Goal: Task Accomplishment & Management: Use online tool/utility

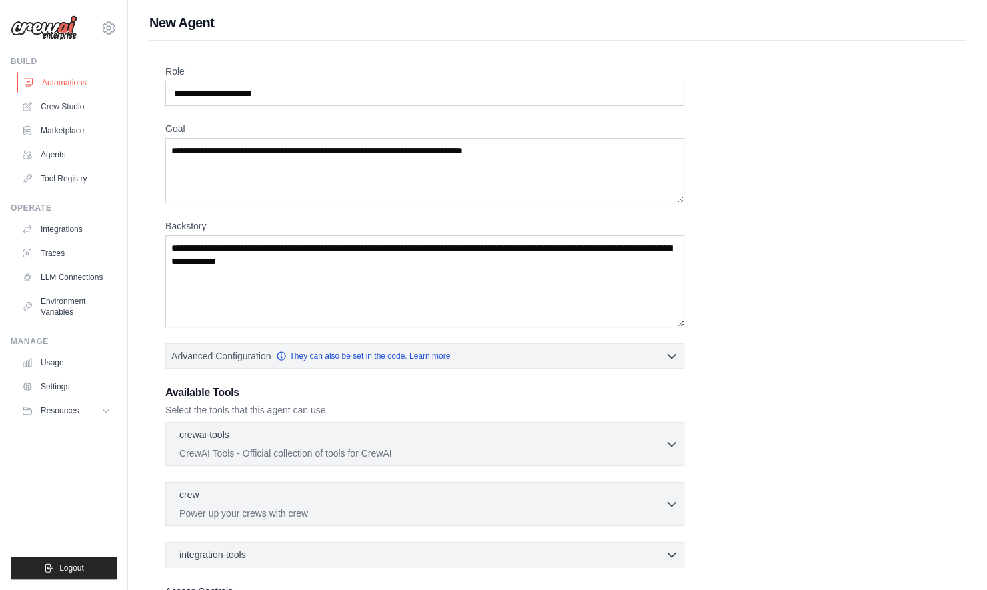
click at [78, 88] on link "Automations" at bounding box center [67, 82] width 101 height 21
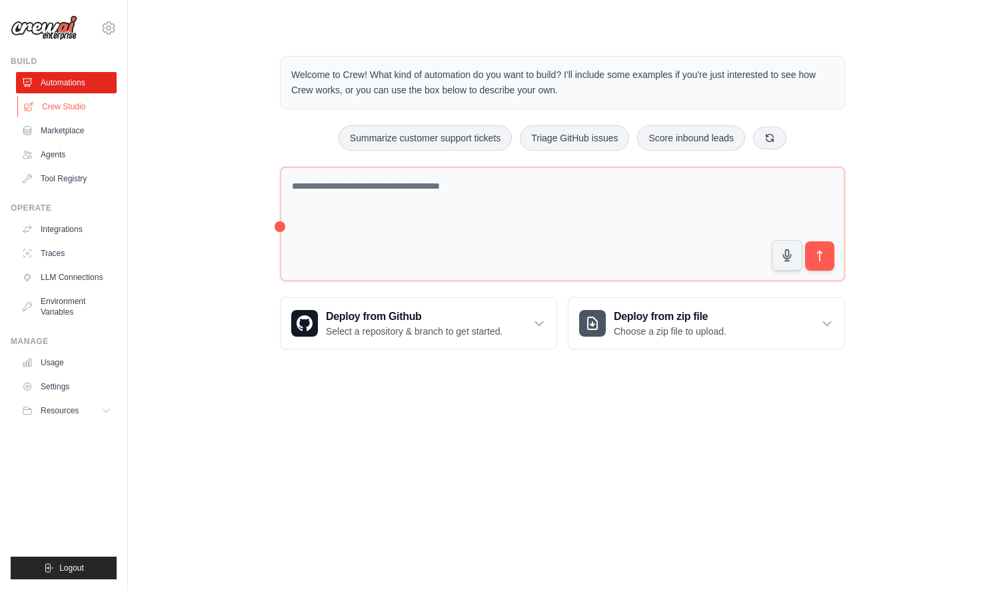
click at [79, 109] on link "Crew Studio" at bounding box center [67, 106] width 101 height 21
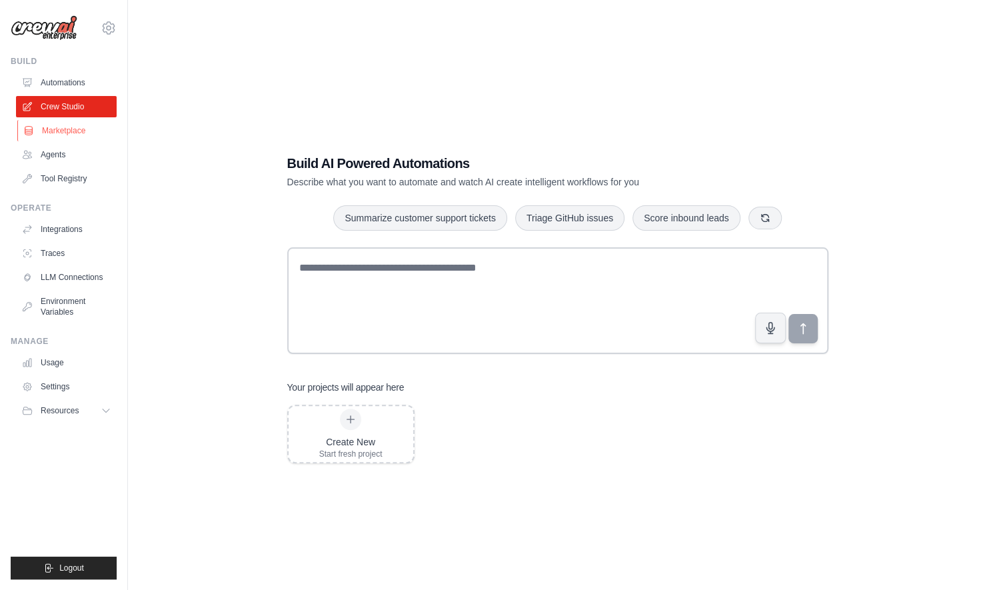
drag, startPoint x: 0, startPoint y: 0, endPoint x: 81, endPoint y: 134, distance: 156.3
click at [81, 134] on link "Marketplace" at bounding box center [67, 130] width 101 height 21
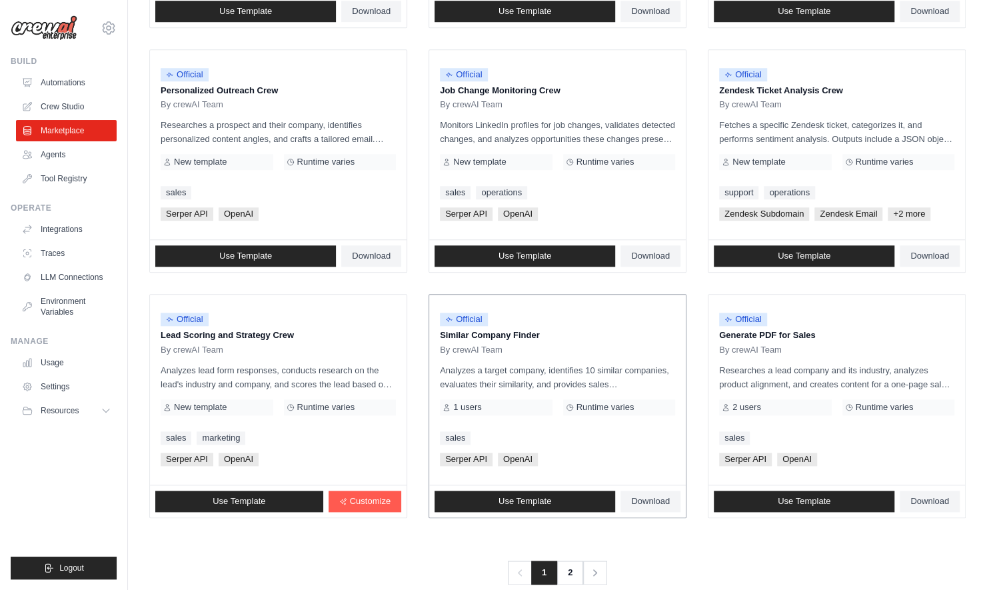
scroll to position [642, 0]
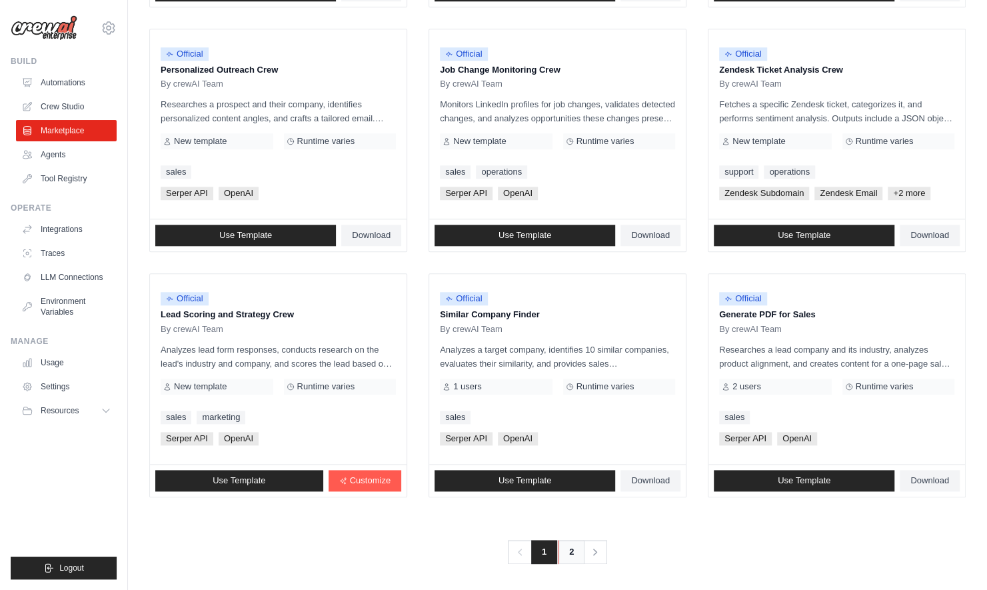
click at [572, 548] on link "2" at bounding box center [571, 552] width 27 height 24
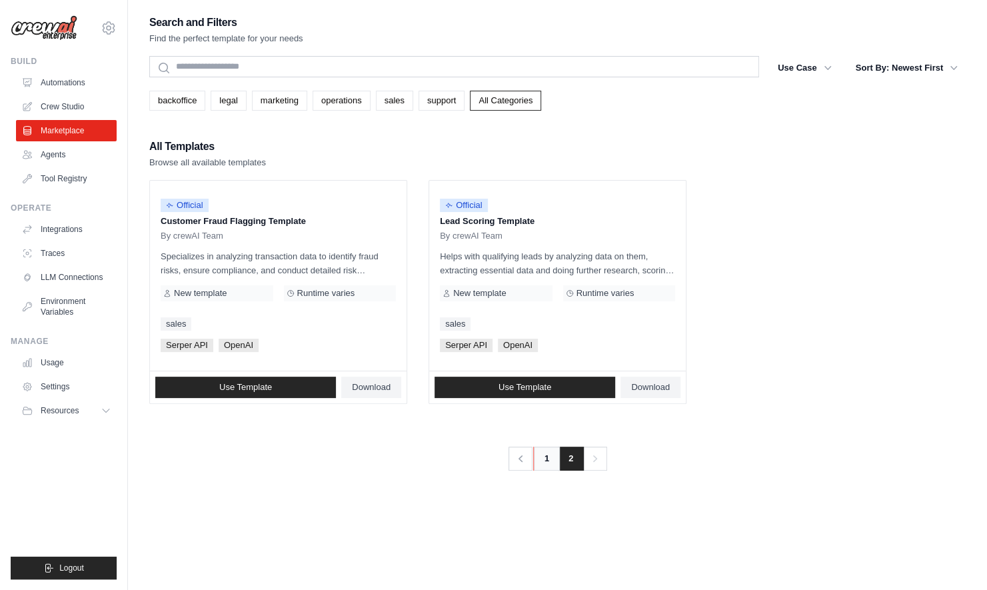
click at [546, 462] on link "1" at bounding box center [546, 458] width 27 height 24
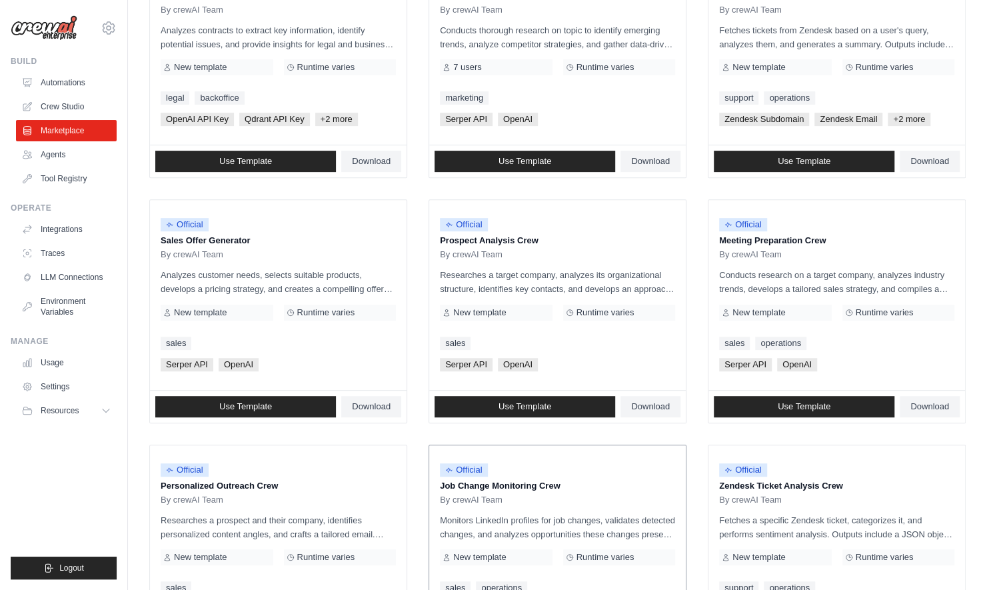
scroll to position [642, 0]
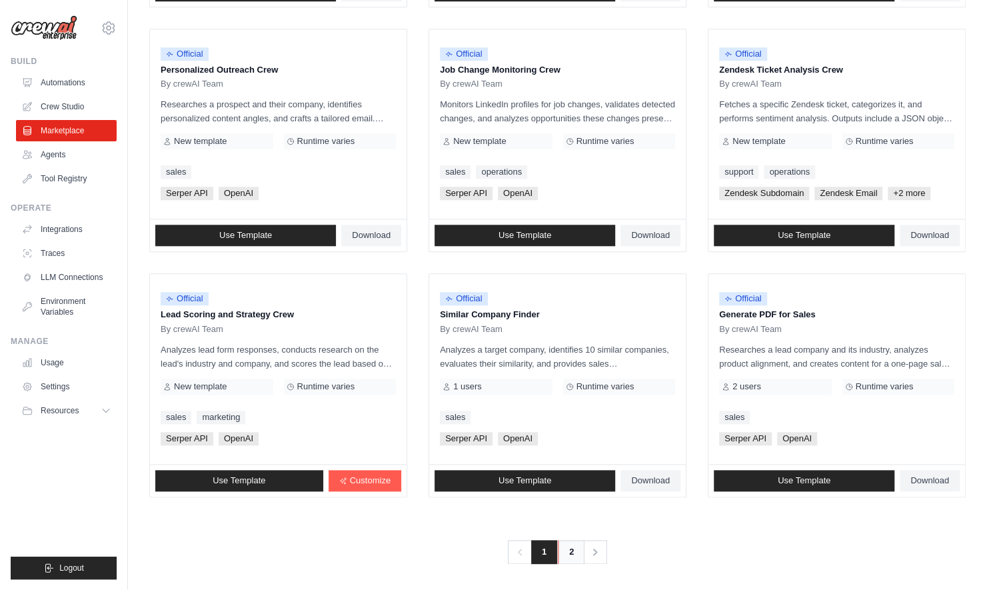
click at [568, 553] on link "2" at bounding box center [571, 552] width 27 height 24
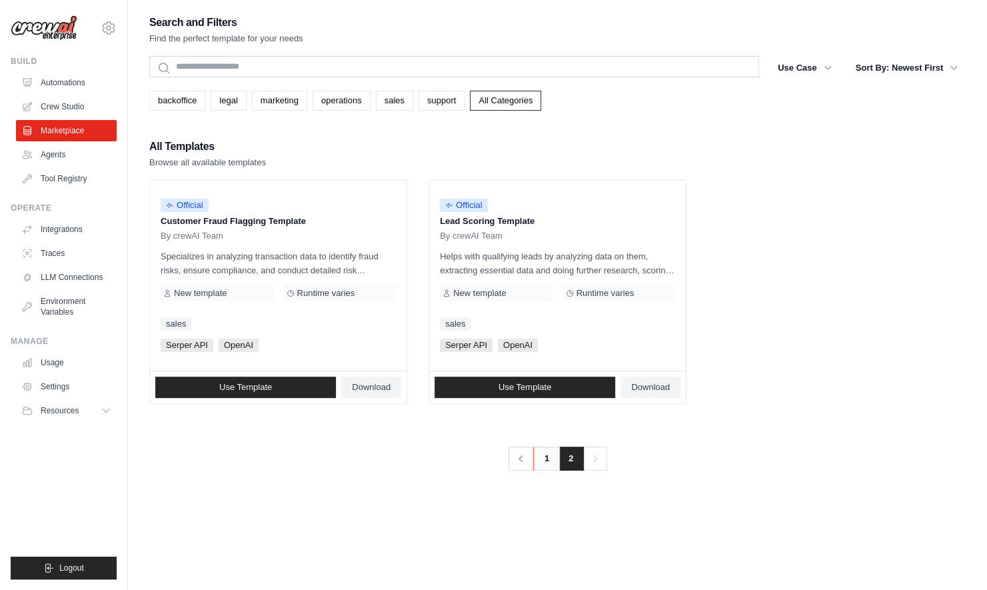
click at [545, 457] on link "1" at bounding box center [546, 458] width 27 height 24
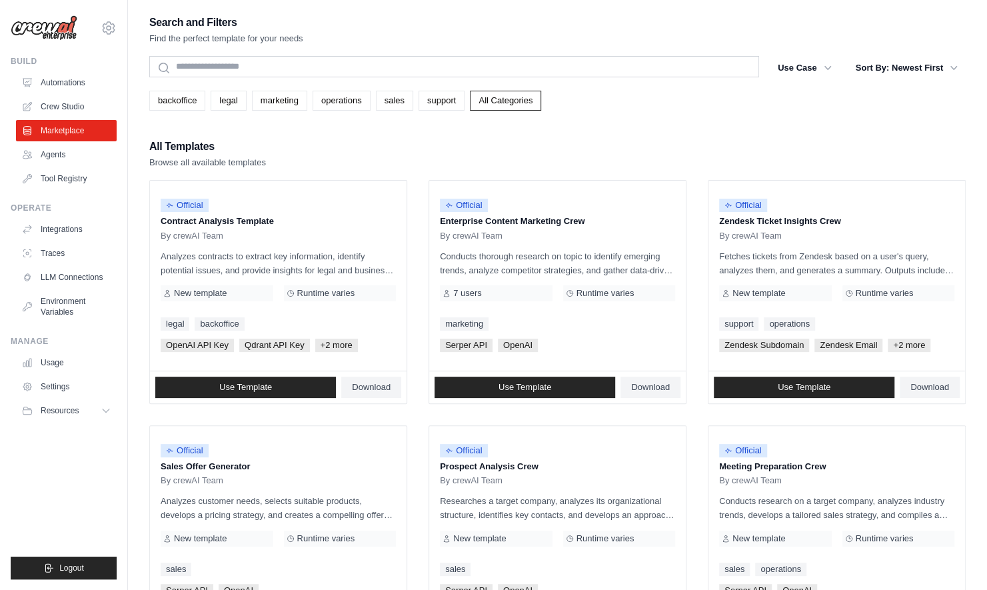
scroll to position [642, 0]
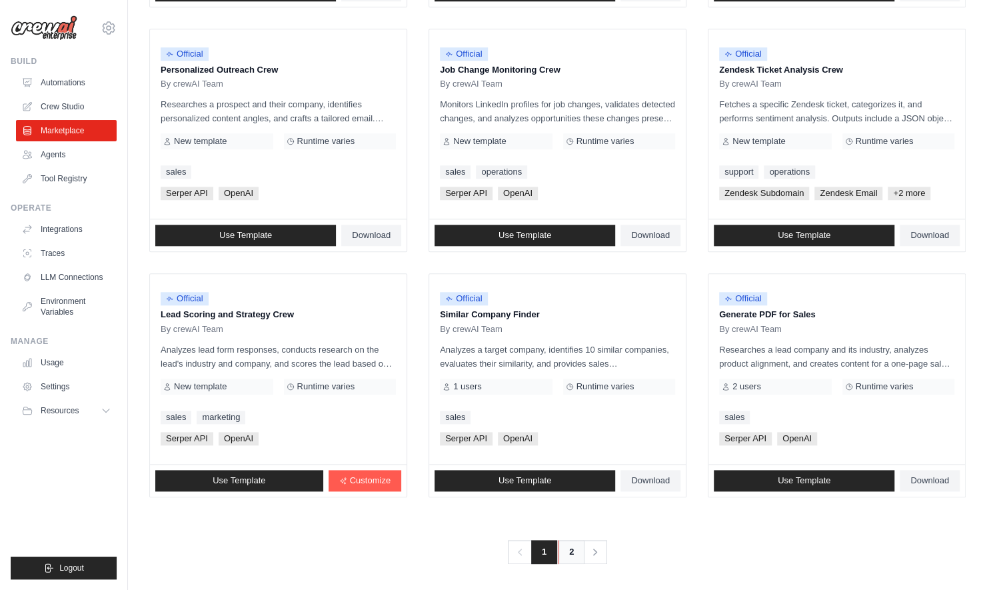
click at [564, 545] on link "2" at bounding box center [571, 552] width 27 height 24
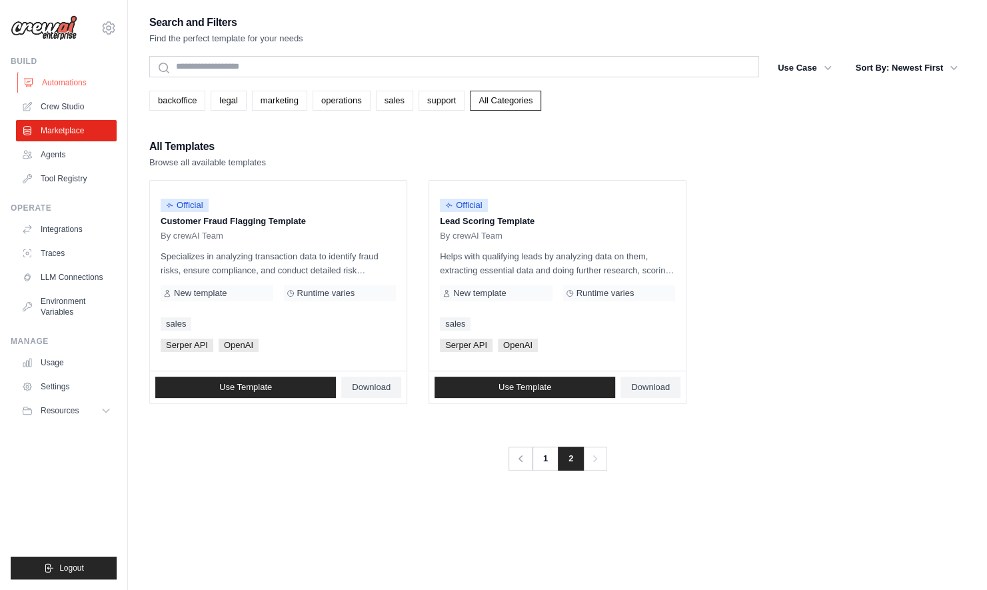
click at [54, 86] on link "Automations" at bounding box center [67, 82] width 101 height 21
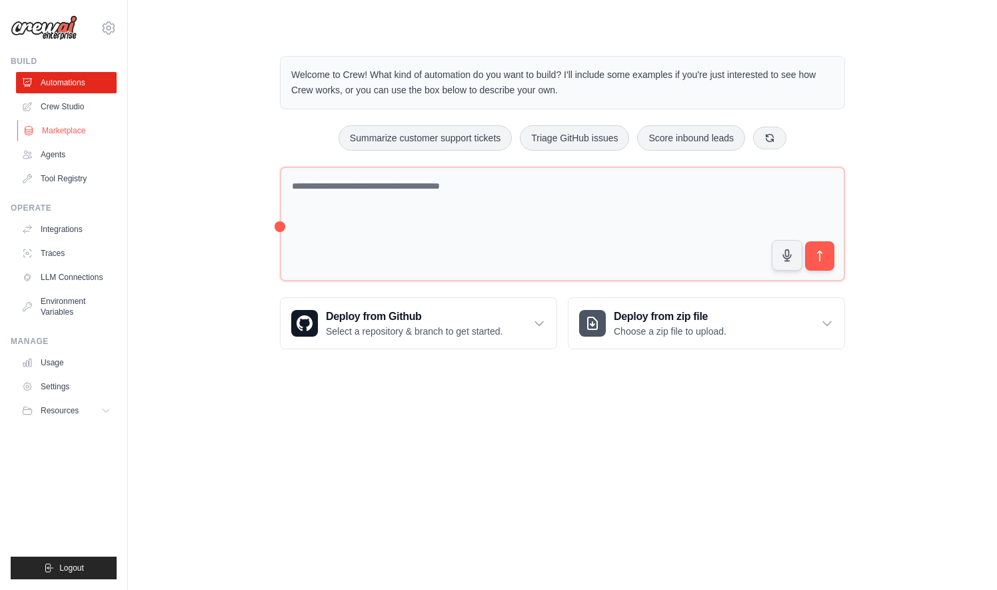
click at [70, 130] on link "Marketplace" at bounding box center [67, 130] width 101 height 21
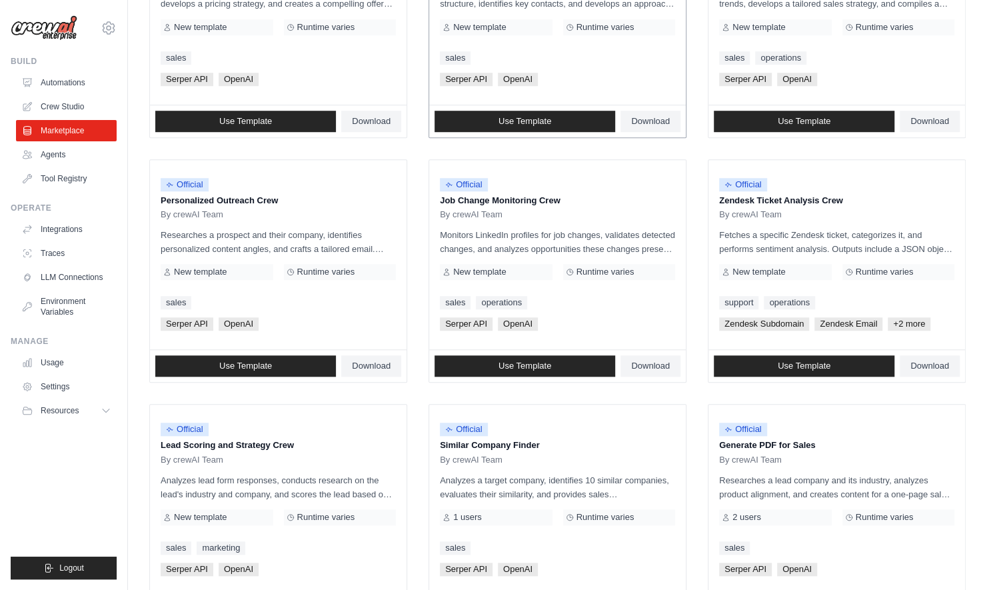
scroll to position [600, 0]
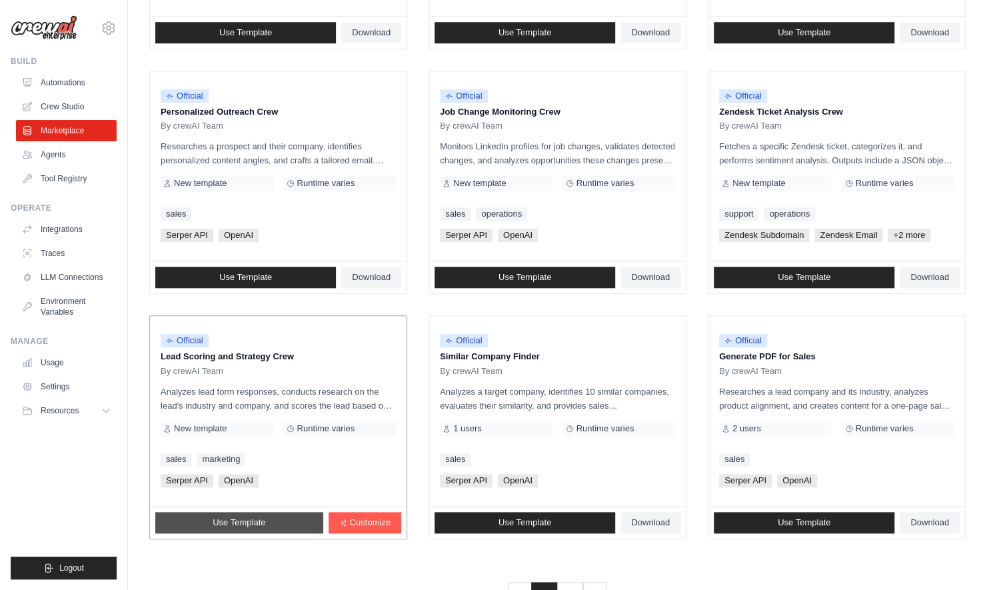
click at [235, 518] on span "Use Template" at bounding box center [239, 522] width 53 height 11
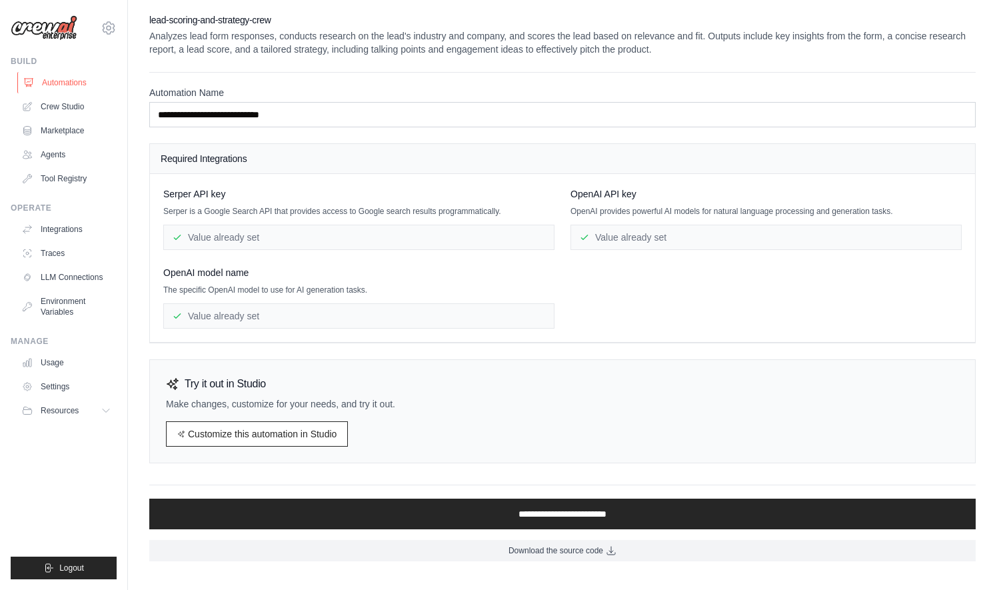
click at [71, 85] on link "Automations" at bounding box center [67, 82] width 101 height 21
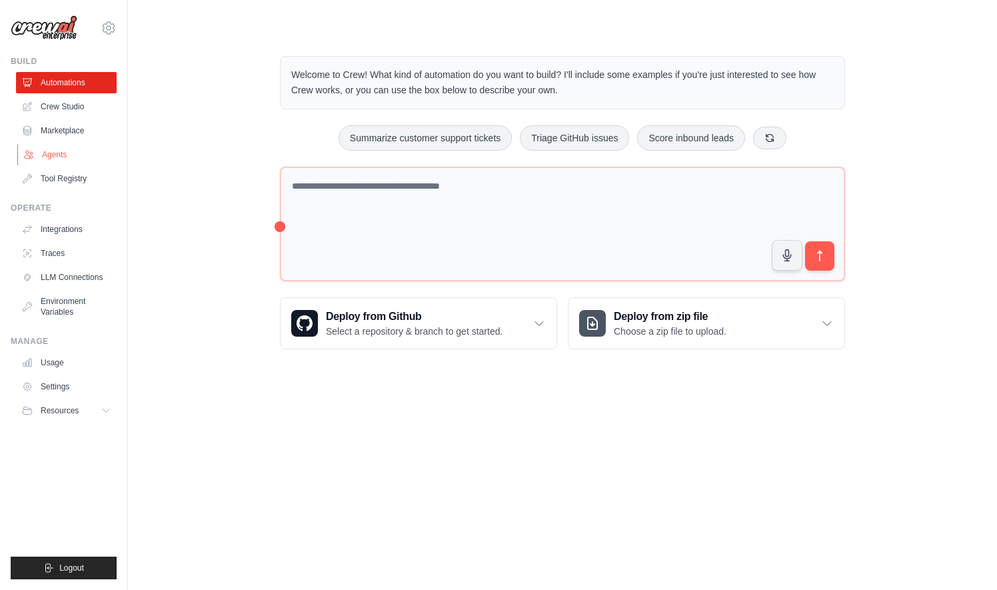
click at [60, 149] on link "Agents" at bounding box center [67, 154] width 101 height 21
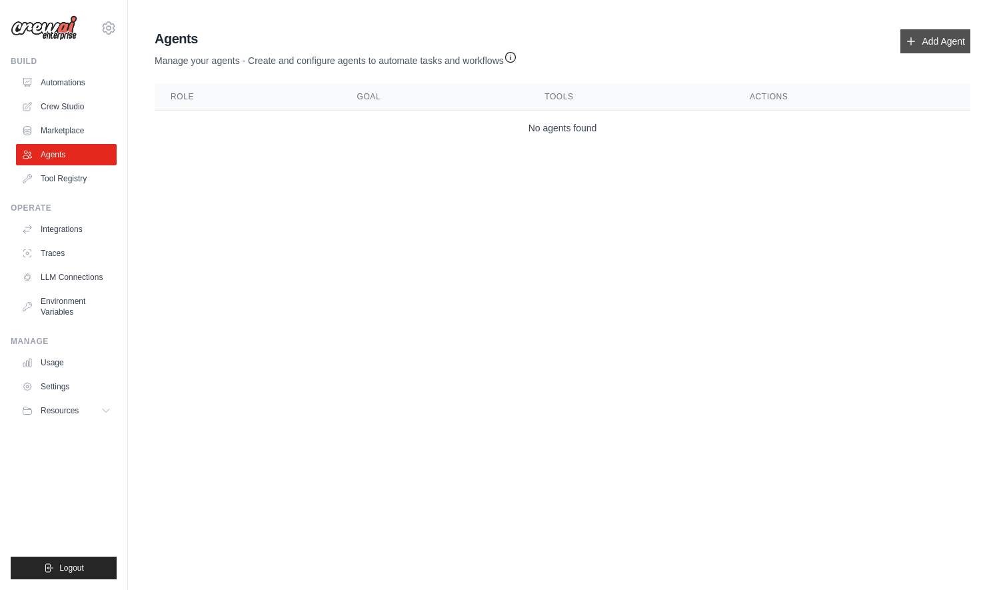
click at [948, 39] on link "Add Agent" at bounding box center [935, 41] width 70 height 24
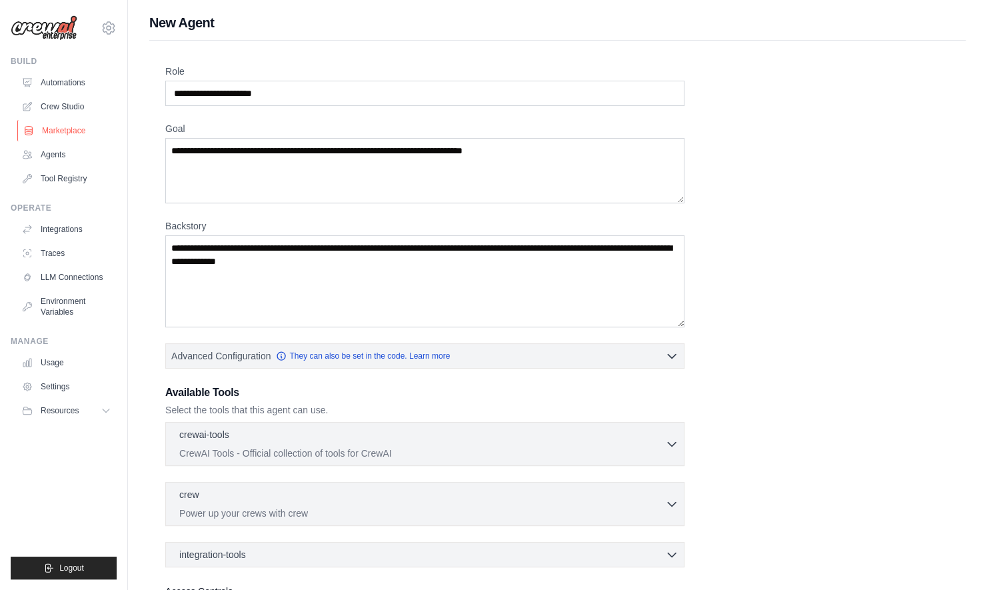
click at [68, 131] on link "Marketplace" at bounding box center [67, 130] width 101 height 21
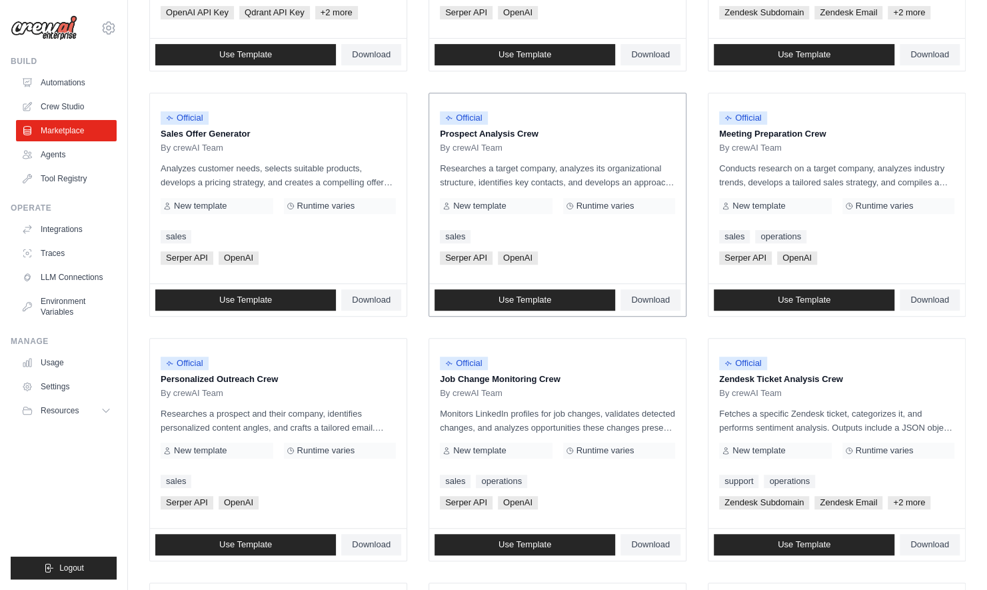
scroll to position [333, 0]
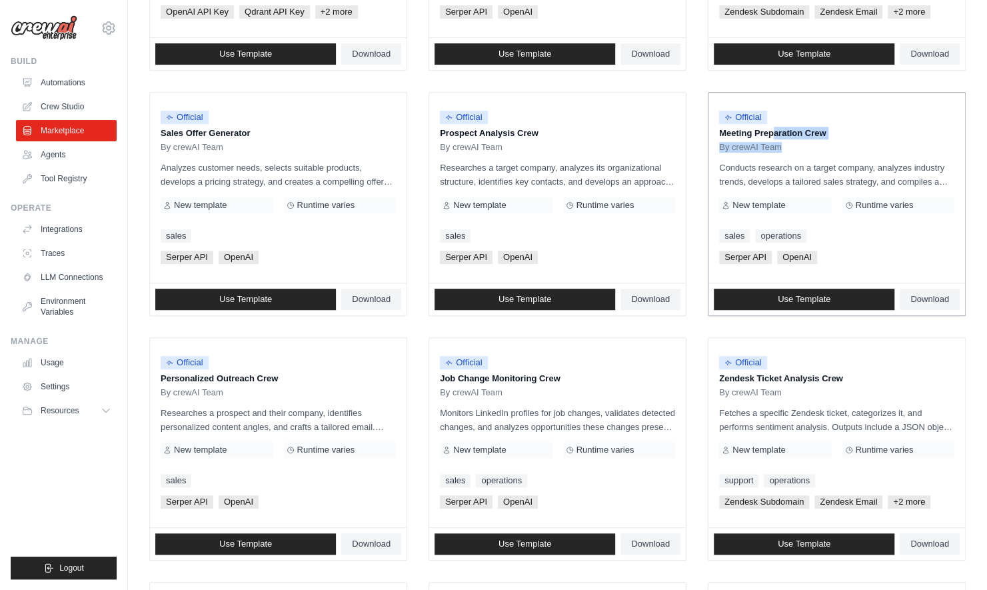
drag, startPoint x: 727, startPoint y: 135, endPoint x: 864, endPoint y: 139, distance: 136.6
click at [864, 139] on div "Official Meeting Preparation Crew By crewAI Team" at bounding box center [836, 128] width 235 height 50
drag, startPoint x: 864, startPoint y: 139, endPoint x: 851, endPoint y: 125, distance: 18.4
click at [851, 127] on p "Meeting Preparation Crew" at bounding box center [836, 133] width 235 height 13
click at [843, 132] on p "Meeting Preparation Crew" at bounding box center [836, 133] width 235 height 13
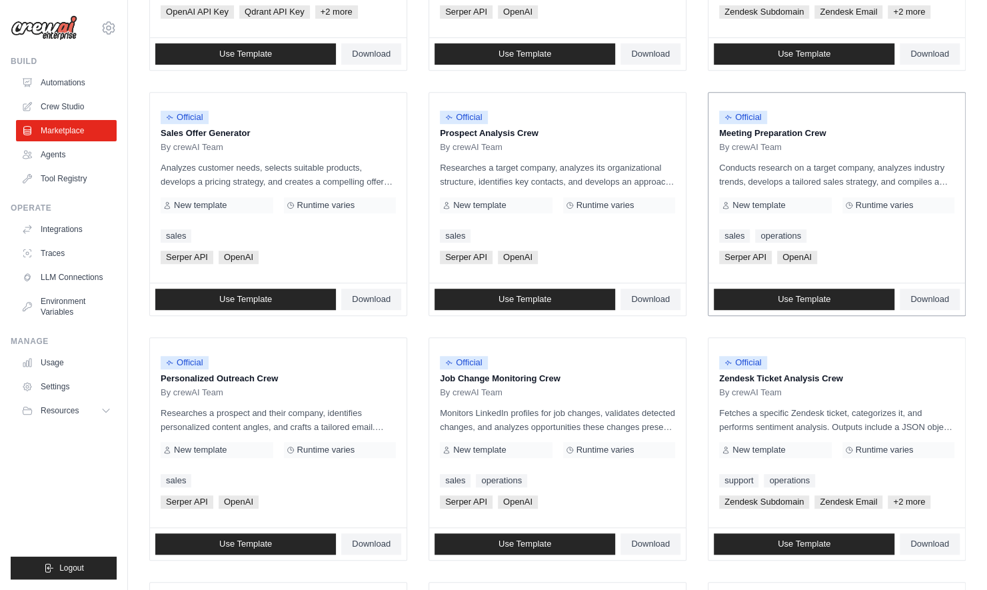
drag, startPoint x: 834, startPoint y: 130, endPoint x: 713, endPoint y: 127, distance: 121.3
click at [713, 127] on div "Official Meeting Preparation Crew By crewAI Team Conducts research on a target …" at bounding box center [836, 188] width 257 height 190
drag, startPoint x: 713, startPoint y: 127, endPoint x: 791, endPoint y: 133, distance: 78.2
click at [791, 133] on p "Meeting Preparation Crew" at bounding box center [836, 133] width 235 height 13
click at [892, 123] on div "Official" at bounding box center [836, 118] width 235 height 18
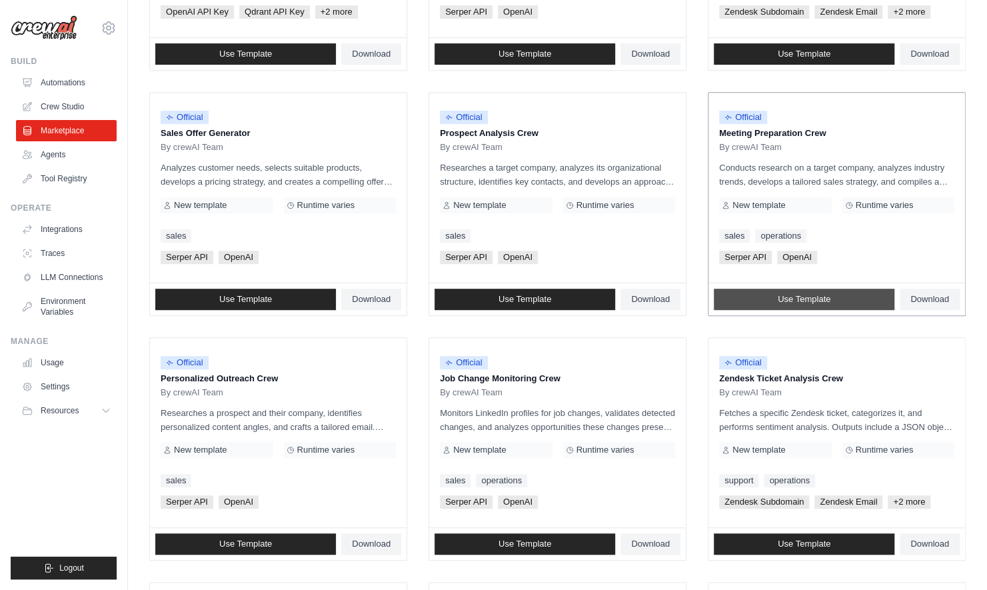
click at [830, 299] on link "Use Template" at bounding box center [804, 299] width 181 height 21
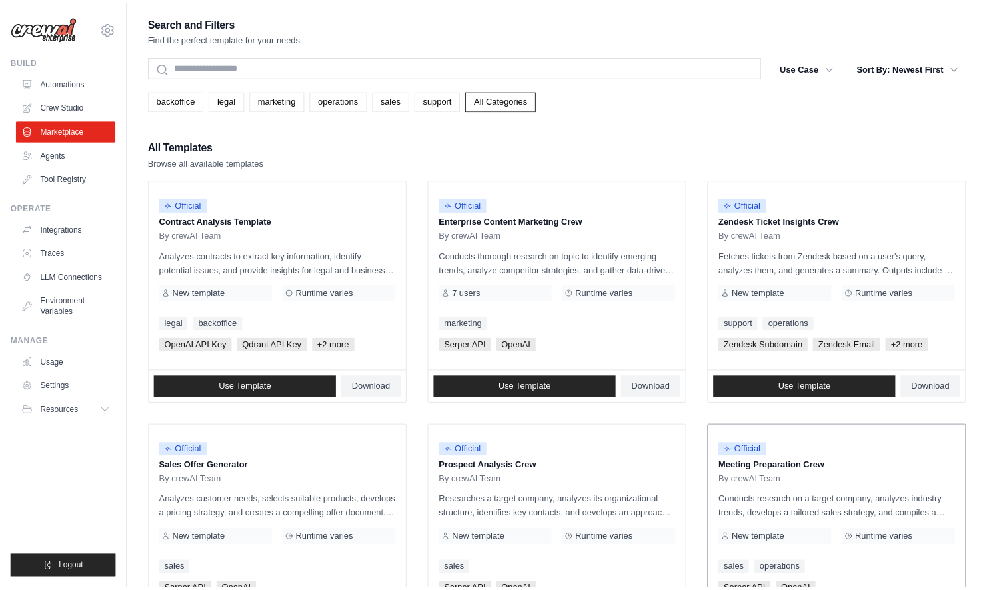
scroll to position [333, 0]
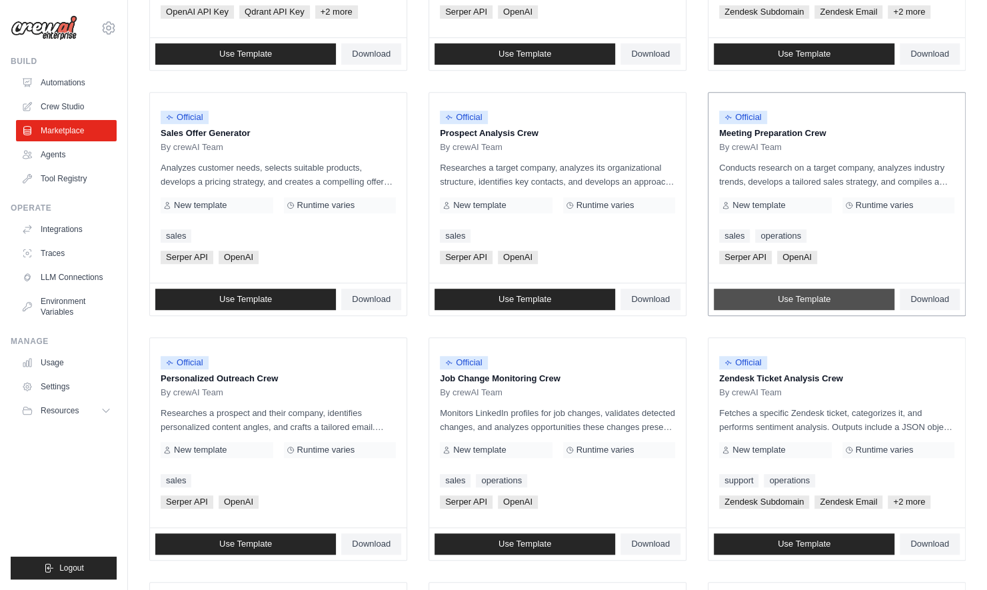
click at [842, 299] on link "Use Template" at bounding box center [804, 299] width 181 height 21
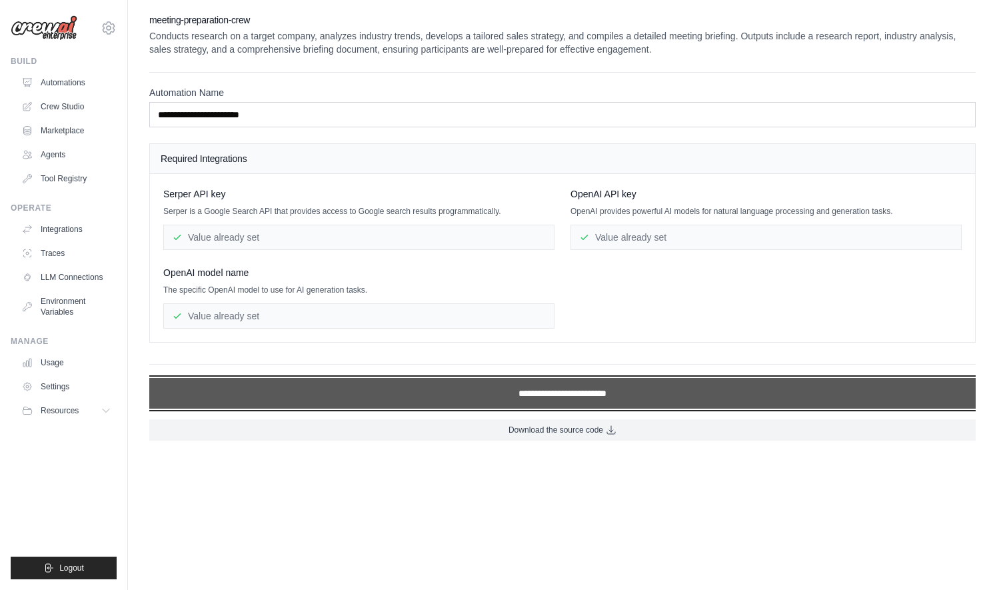
click at [529, 394] on input "**********" at bounding box center [562, 393] width 826 height 31
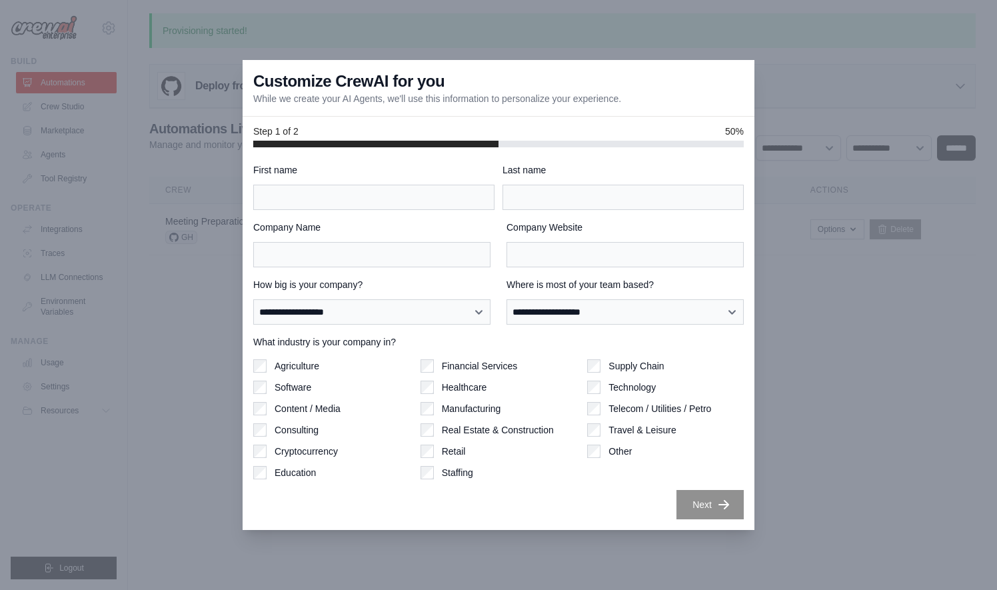
click at [850, 333] on div at bounding box center [498, 295] width 997 height 590
click at [219, 383] on div at bounding box center [498, 295] width 997 height 590
click at [880, 414] on div at bounding box center [498, 295] width 997 height 590
click at [79, 570] on div at bounding box center [498, 295] width 997 height 590
click at [140, 378] on div at bounding box center [498, 295] width 997 height 590
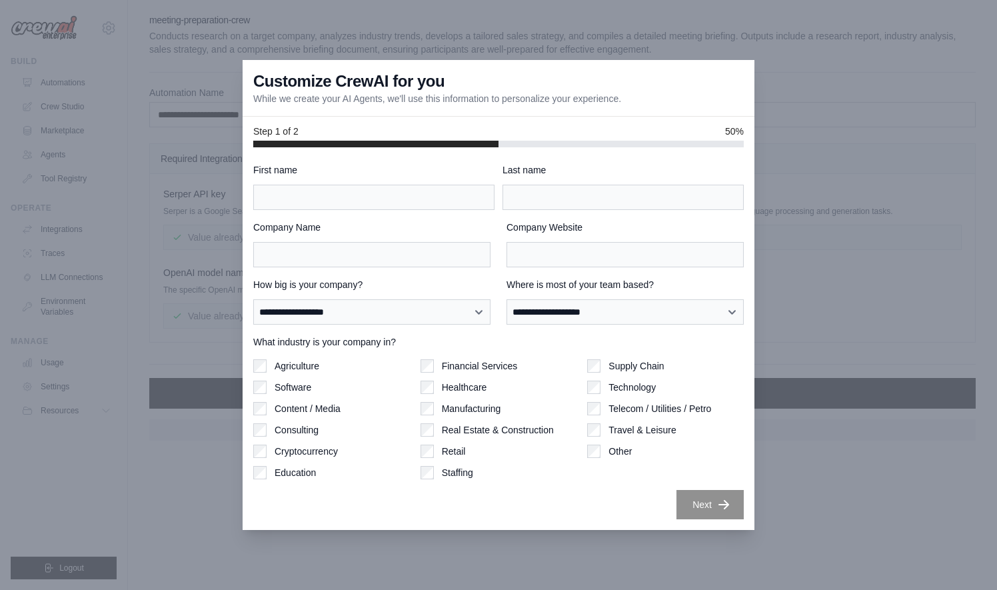
click at [826, 153] on div at bounding box center [498, 295] width 997 height 590
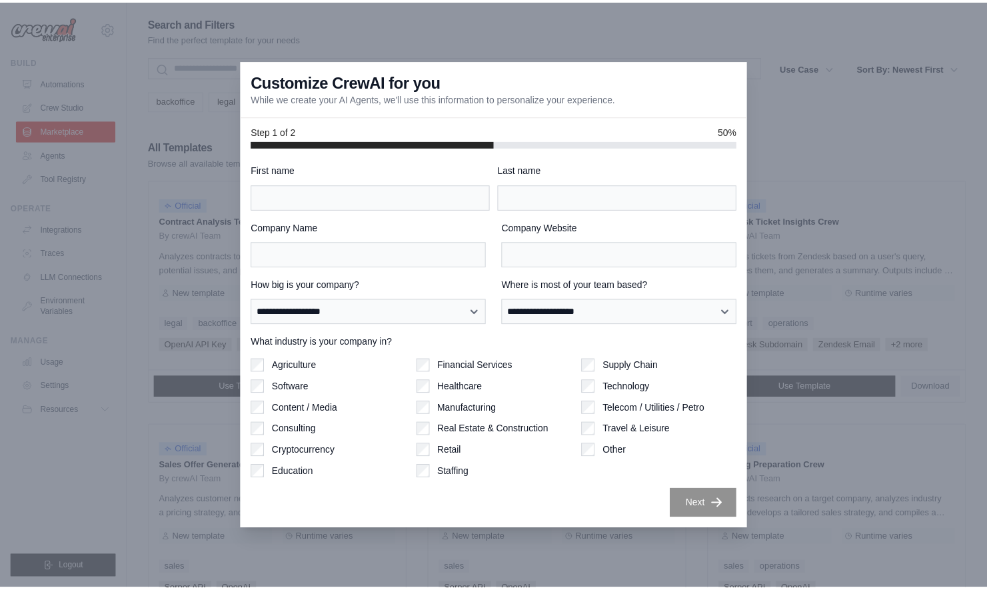
scroll to position [333, 0]
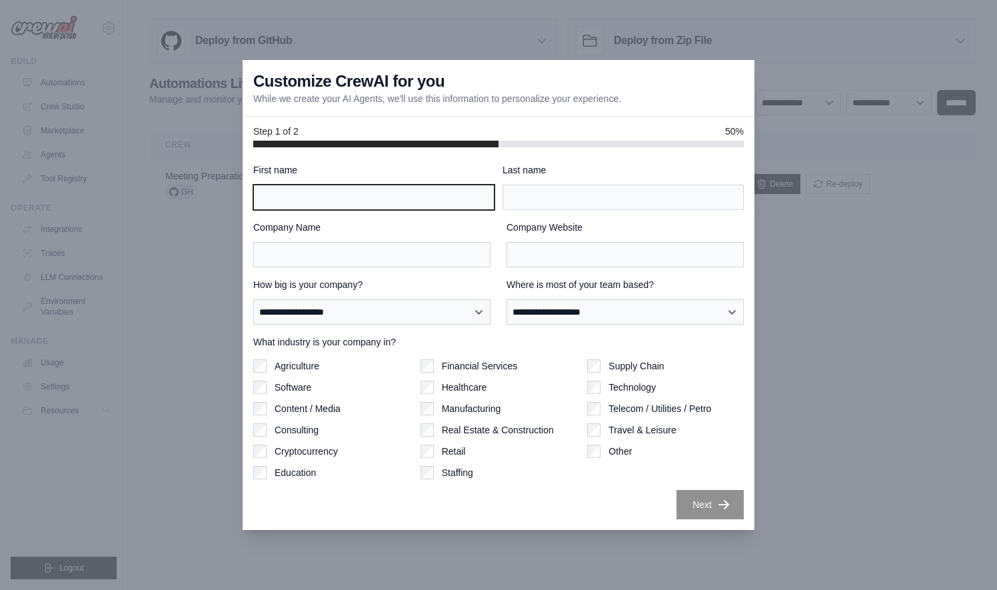
click at [325, 205] on input "First name" at bounding box center [373, 197] width 241 height 25
click at [892, 298] on div at bounding box center [498, 295] width 997 height 590
click at [170, 488] on div at bounding box center [498, 295] width 997 height 590
click at [131, 458] on div at bounding box center [498, 295] width 997 height 590
